Goal: Transaction & Acquisition: Purchase product/service

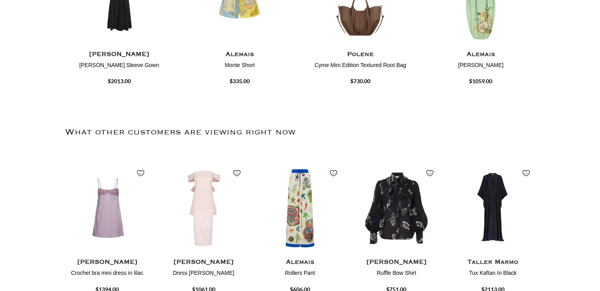
scroll to position [1250, 0]
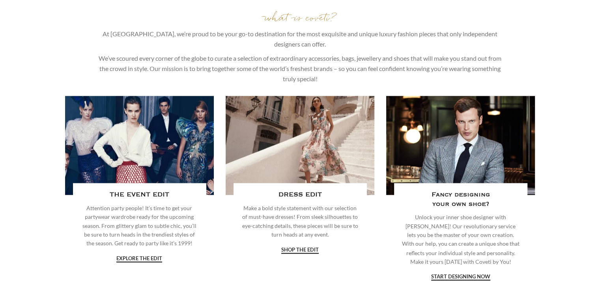
drag, startPoint x: 150, startPoint y: 77, endPoint x: 120, endPoint y: 95, distance: 34.5
click at [120, 96] on div at bounding box center [139, 145] width 149 height 99
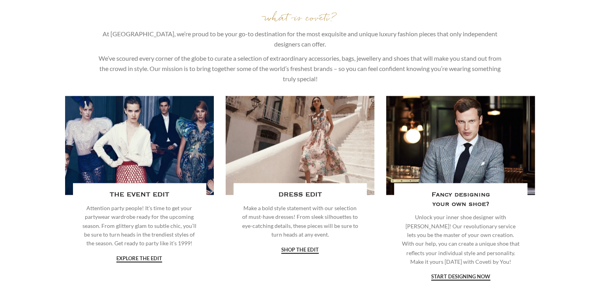
click at [120, 96] on div at bounding box center [139, 145] width 149 height 99
click at [127, 255] on link "explore the edit" at bounding box center [139, 258] width 46 height 7
